Goal: Task Accomplishment & Management: Complete application form

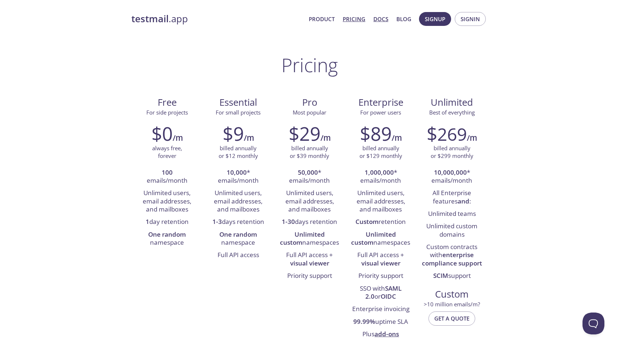
click at [384, 19] on link "Docs" at bounding box center [380, 18] width 15 height 9
click at [321, 16] on link "Product" at bounding box center [322, 18] width 26 height 9
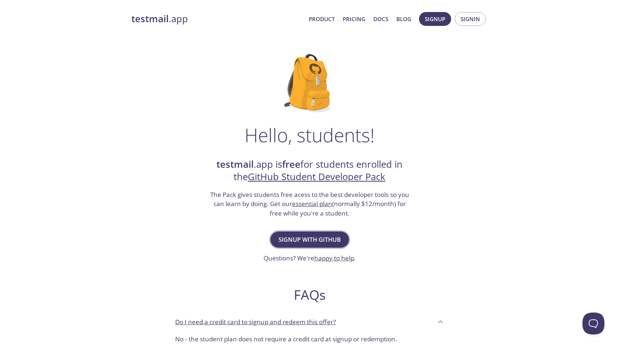
click at [319, 241] on span "Signup with GitHub" at bounding box center [309, 240] width 62 height 10
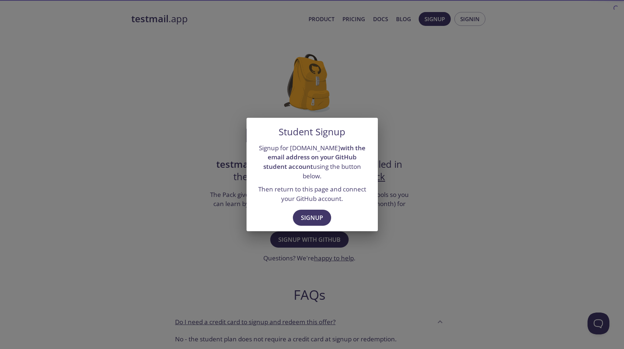
click at [321, 201] on div "Signup for testmail.app with the email address on your GitHub student account u…" at bounding box center [312, 173] width 131 height 66
click at [316, 213] on span "Signup" at bounding box center [312, 218] width 22 height 10
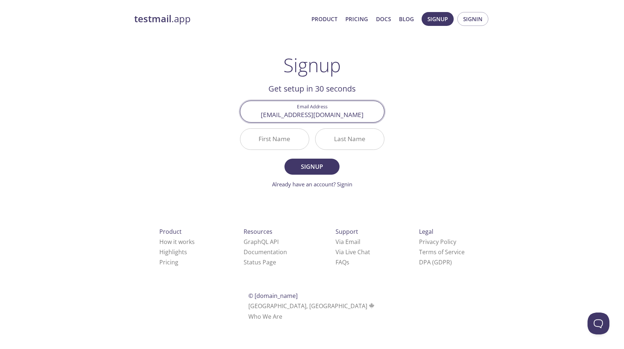
type input "[EMAIL_ADDRESS][DOMAIN_NAME]"
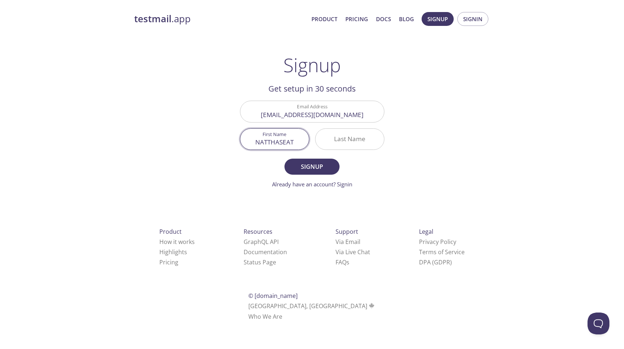
type input "NATTHASEAT"
type input "NAMMANIWONG"
click at [284, 159] on button "Signup" at bounding box center [311, 167] width 55 height 16
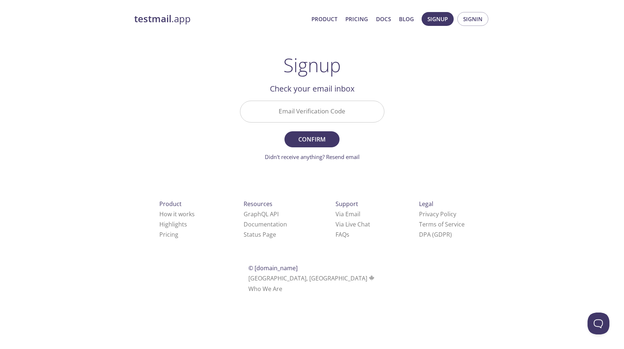
drag, startPoint x: 319, startPoint y: 100, endPoint x: 322, endPoint y: 115, distance: 15.7
click at [319, 100] on div "Email Verification Code" at bounding box center [312, 111] width 150 height 27
click at [322, 115] on input "Email Verification Code" at bounding box center [312, 111] width 144 height 21
paste input "4YWE6BR"
type input "4YWE6BR"
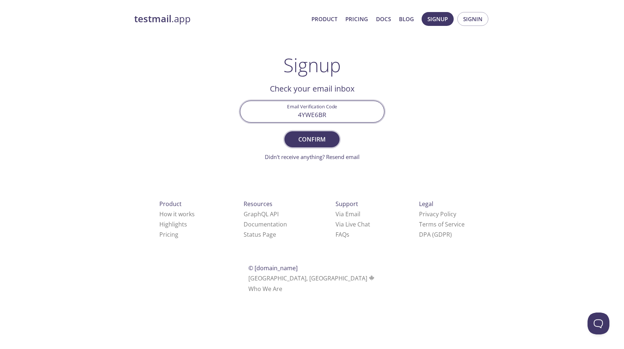
click at [316, 142] on span "Confirm" at bounding box center [312, 139] width 39 height 10
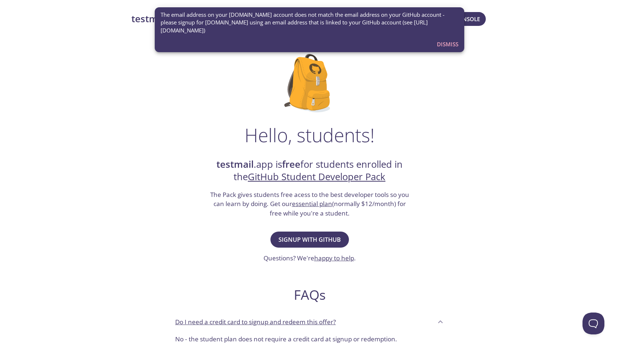
click at [449, 44] on span "Dismiss" at bounding box center [448, 43] width 22 height 9
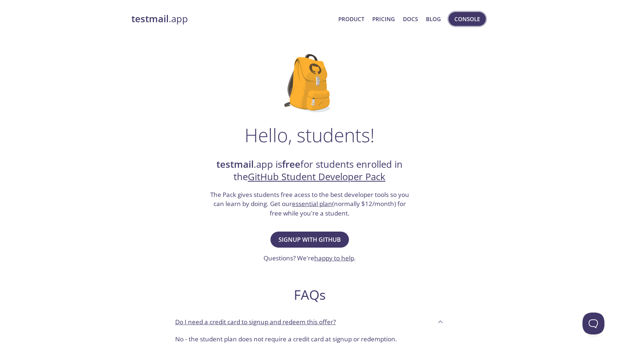
click at [471, 18] on span "Console" at bounding box center [467, 18] width 26 height 9
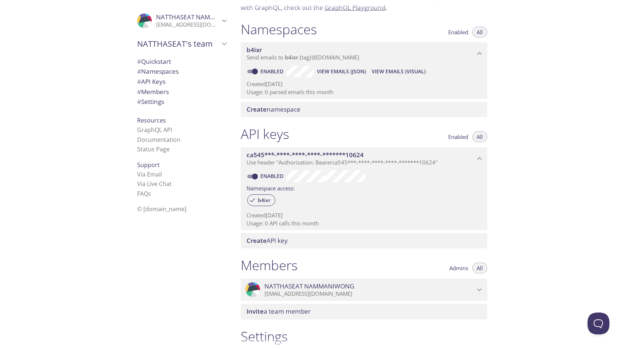
scroll to position [170, 0]
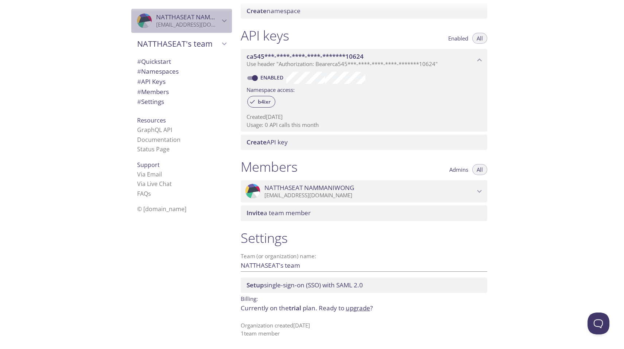
click at [205, 31] on div ".cls-1 { fill: #6d5ca8; } .cls-2 { fill: #3fc191; } .cls-3 { fill: #3b4752; } .…" at bounding box center [181, 21] width 101 height 24
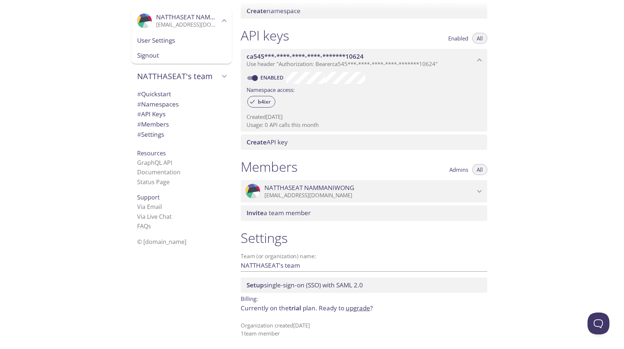
click at [164, 57] on span "Signout" at bounding box center [181, 55] width 89 height 9
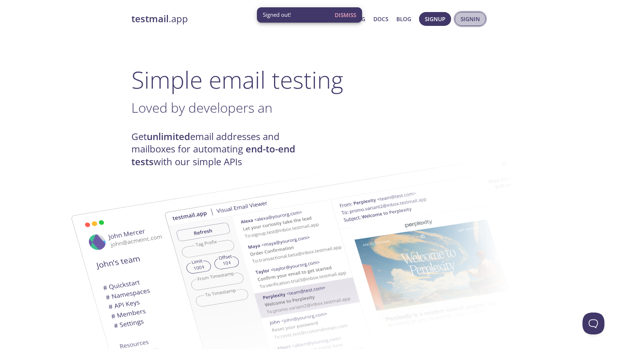
click at [475, 17] on span "Signin" at bounding box center [469, 18] width 19 height 9
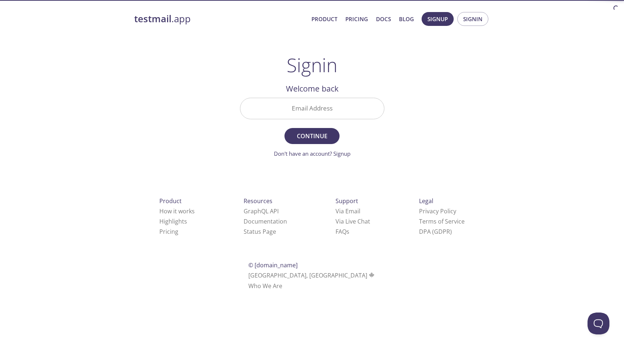
click at [337, 108] on input "Email Address" at bounding box center [312, 108] width 144 height 21
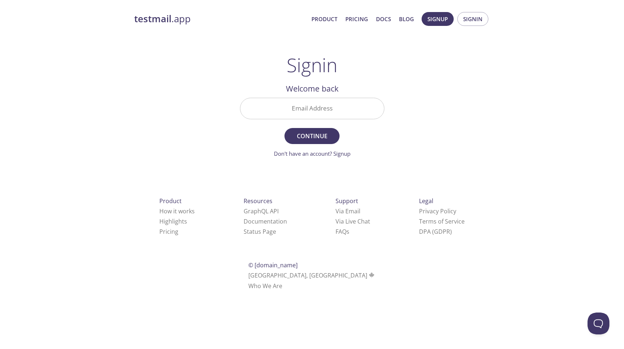
drag, startPoint x: 459, startPoint y: 109, endPoint x: 451, endPoint y: 110, distance: 8.2
click at [460, 109] on div "testmail .app Product Pricing Docs Blog Signup Signin Signin Welcome back Email…" at bounding box center [311, 159] width 373 height 304
click at [336, 152] on link "Don't have an account? Signup" at bounding box center [312, 153] width 77 height 7
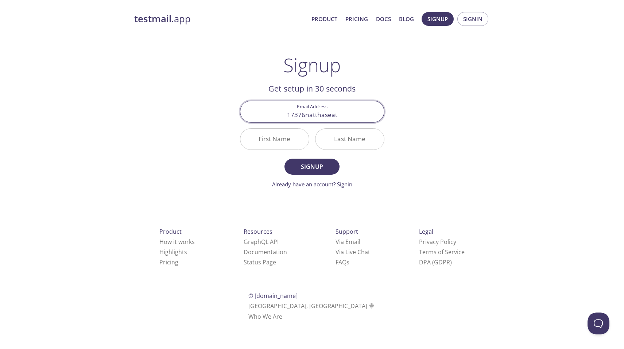
type input "[EMAIL_ADDRESS][DOMAIN_NAME]"
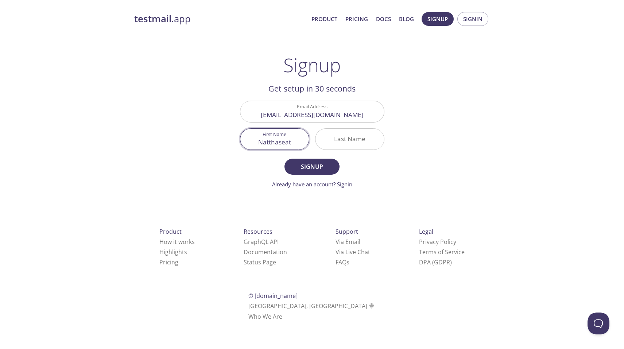
type input "Natthaseat"
type input "Nammaniwong"
click at [319, 164] on span "Signup" at bounding box center [312, 167] width 39 height 10
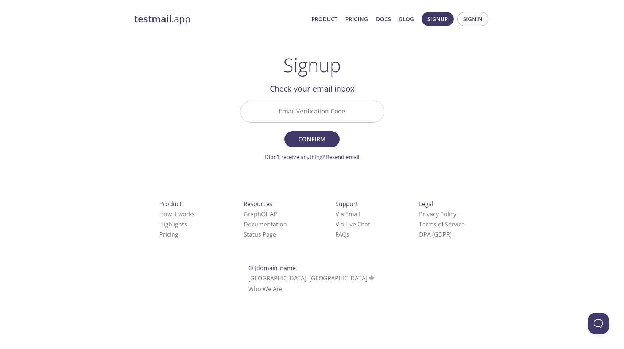
click at [365, 119] on input "Email Verification Code" at bounding box center [312, 111] width 144 height 21
paste input "QG7PR1W"
type input "QG7PR1W"
click at [318, 138] on span "Confirm" at bounding box center [312, 139] width 39 height 10
